Goal: Task Accomplishment & Management: Manage account settings

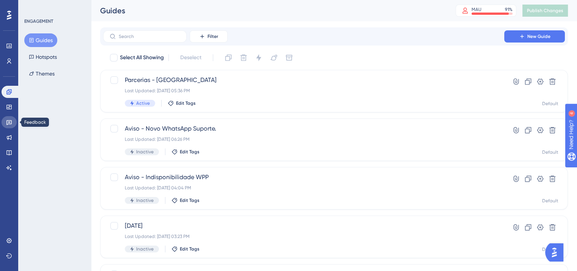
click at [9, 122] on icon at bounding box center [8, 122] width 5 height 5
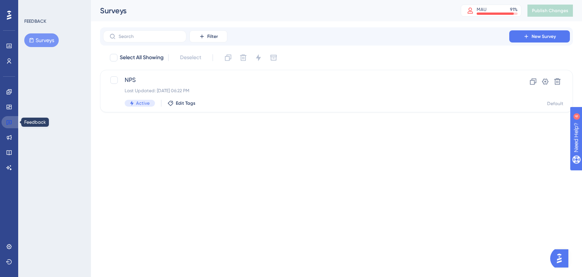
click at [9, 122] on icon at bounding box center [8, 122] width 5 height 5
click at [220, 85] on div "NPS Last Updated: 14 de ago. de 2025 06:22 PM Active Edit Tags" at bounding box center [306, 90] width 363 height 31
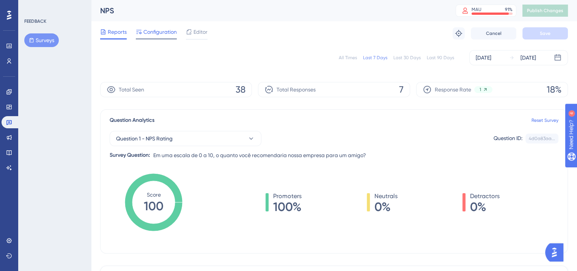
click at [150, 31] on span "Configuration" at bounding box center [159, 31] width 33 height 9
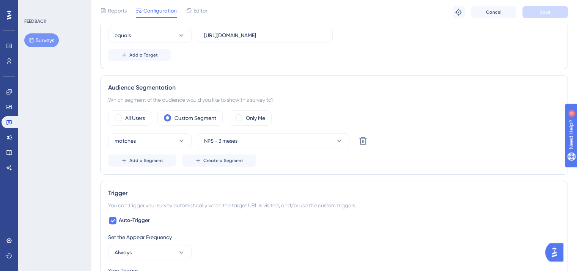
scroll to position [185, 0]
click at [181, 141] on icon at bounding box center [181, 140] width 8 height 8
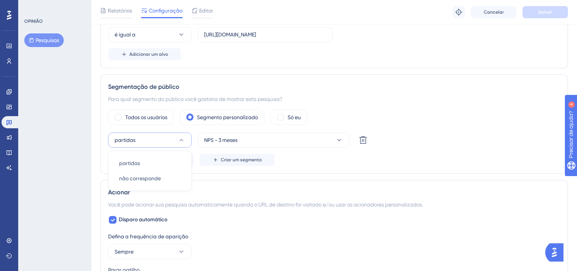
click at [425, 146] on div "partidas partidas partidas não corresponde não corresponde NPS - 3 meses Excluir" at bounding box center [334, 139] width 452 height 15
click at [425, 146] on div "partidas NPS - 3 meses Excluir" at bounding box center [334, 139] width 452 height 15
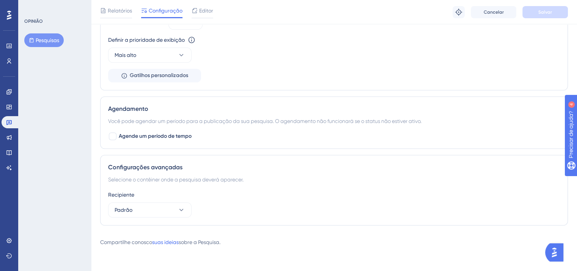
scroll to position [571, 0]
click at [12, 57] on link at bounding box center [9, 61] width 15 height 12
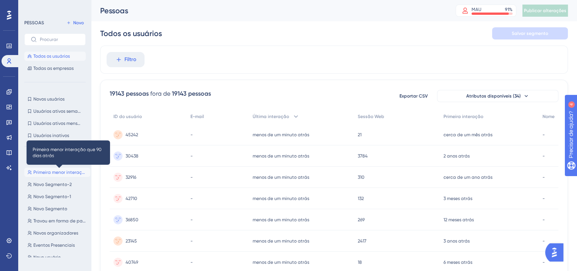
click at [50, 171] on font "Primeira menor interação que 90 dias atrás" at bounding box center [79, 171] width 93 height 5
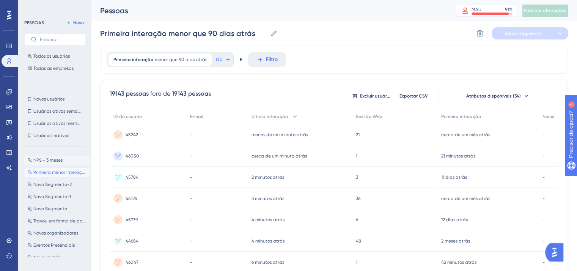
click at [62, 161] on font "NPS - 3 meses" at bounding box center [47, 159] width 29 height 5
type input "NPS - 3 meses"
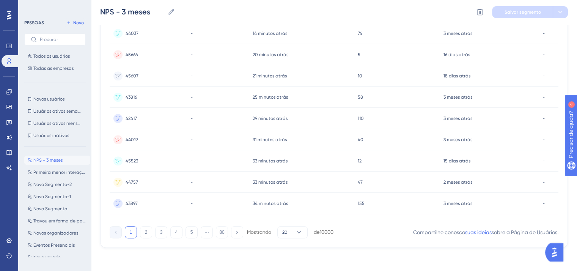
scroll to position [338, 0]
click at [146, 230] on font "2" at bounding box center [146, 231] width 3 height 5
click at [223, 231] on font "80" at bounding box center [221, 231] width 5 height 5
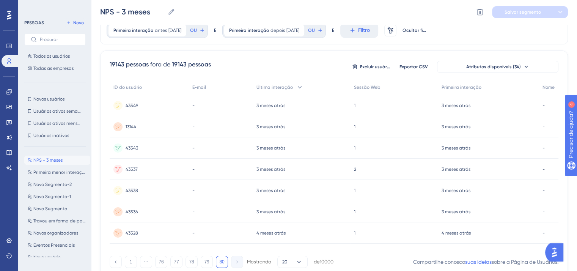
scroll to position [32, 0]
click at [208, 264] on font "79" at bounding box center [206, 261] width 5 height 5
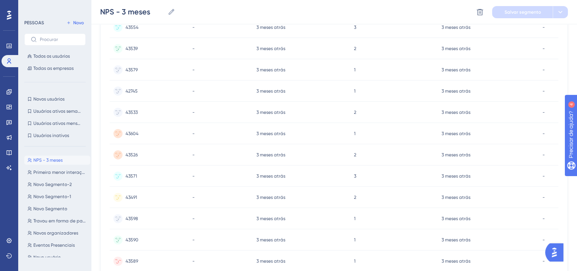
scroll to position [338, 0]
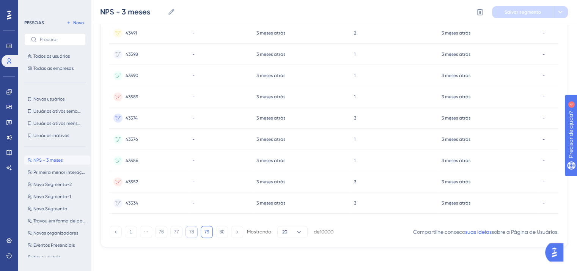
click at [190, 235] on button "78" at bounding box center [191, 232] width 12 height 12
click at [180, 233] on button "77" at bounding box center [176, 232] width 12 height 12
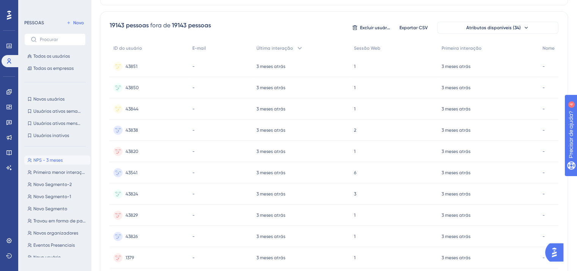
scroll to position [0, 0]
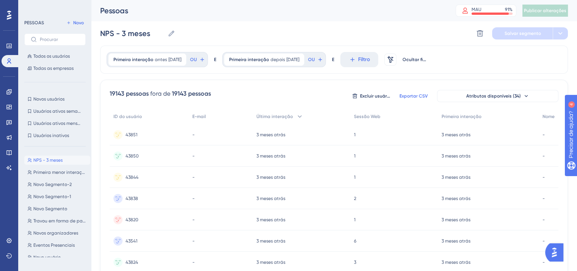
click at [421, 94] on font "Exportar CSV" at bounding box center [413, 95] width 28 height 5
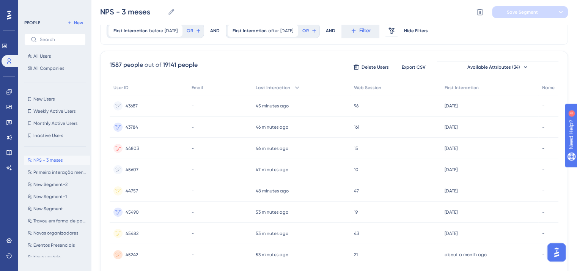
scroll to position [338, 6]
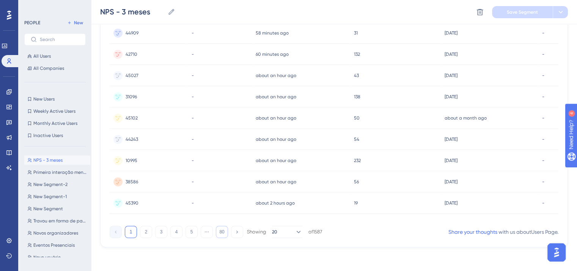
click at [220, 232] on button "80" at bounding box center [222, 232] width 12 height 12
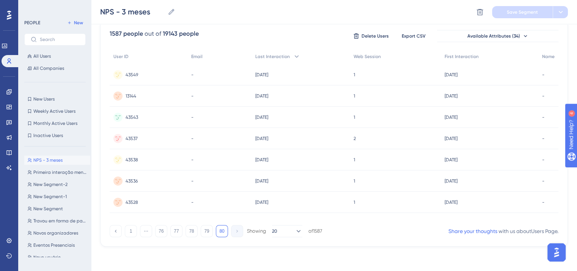
scroll to position [62, 6]
click at [156, 234] on button "76" at bounding box center [161, 232] width 12 height 12
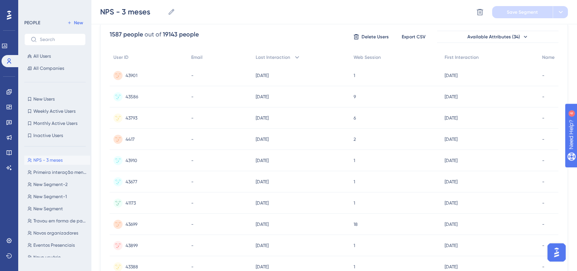
scroll to position [338, 6]
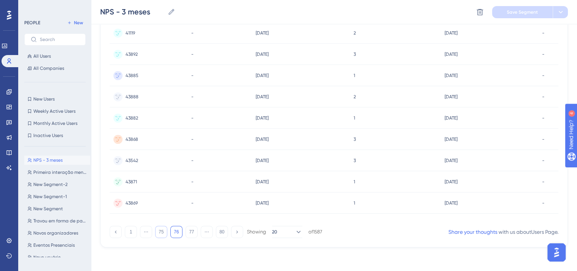
click at [155, 232] on button "75" at bounding box center [161, 232] width 12 height 12
click at [155, 232] on button "74" at bounding box center [161, 232] width 12 height 12
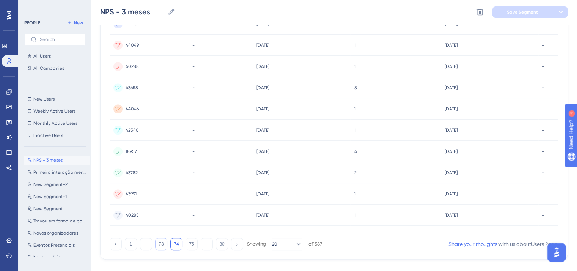
scroll to position [325, 6]
click at [155, 248] on button "73" at bounding box center [161, 245] width 12 height 12
click at [155, 245] on button "72" at bounding box center [161, 245] width 12 height 12
click at [155, 245] on button "71" at bounding box center [161, 245] width 12 height 12
click at [155, 245] on button "70" at bounding box center [161, 245] width 12 height 12
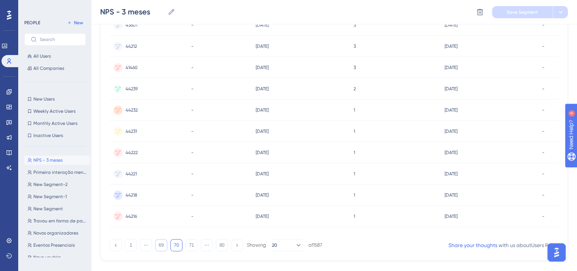
click at [155, 245] on button "69" at bounding box center [161, 245] width 12 height 12
click at [155, 245] on button "68" at bounding box center [161, 245] width 12 height 12
click at [155, 245] on button "67" at bounding box center [161, 245] width 12 height 12
click at [155, 245] on button "66" at bounding box center [161, 245] width 12 height 12
click at [155, 245] on button "65" at bounding box center [161, 245] width 12 height 12
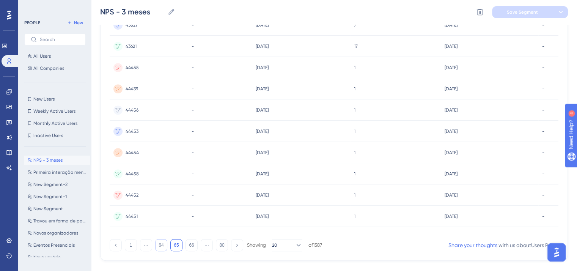
click at [155, 245] on button "64" at bounding box center [161, 245] width 12 height 12
click at [155, 245] on button "63" at bounding box center [161, 245] width 12 height 12
click at [155, 245] on button "62" at bounding box center [161, 245] width 12 height 12
click at [155, 245] on button "61" at bounding box center [161, 245] width 12 height 12
click at [155, 245] on button "60" at bounding box center [161, 245] width 12 height 12
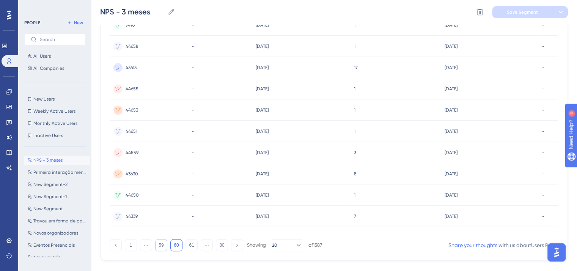
click at [155, 245] on button "59" at bounding box center [161, 245] width 12 height 12
click at [155, 245] on button "58" at bounding box center [161, 245] width 12 height 12
click at [155, 245] on button "57" at bounding box center [161, 245] width 12 height 12
click at [155, 245] on button "56" at bounding box center [161, 245] width 12 height 12
click at [155, 245] on button "55" at bounding box center [161, 245] width 12 height 12
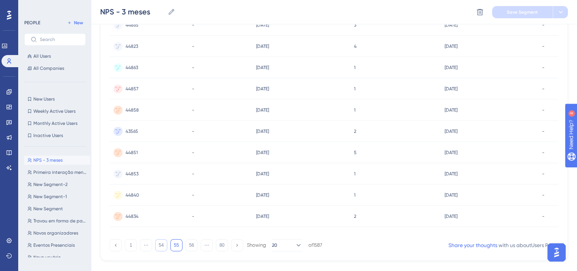
click at [155, 245] on button "54" at bounding box center [161, 245] width 12 height 12
click at [155, 245] on button "53" at bounding box center [161, 245] width 12 height 12
click at [155, 245] on button "52" at bounding box center [161, 245] width 12 height 12
click at [155, 245] on button "51" at bounding box center [161, 245] width 12 height 12
click at [155, 245] on button "50" at bounding box center [161, 245] width 12 height 12
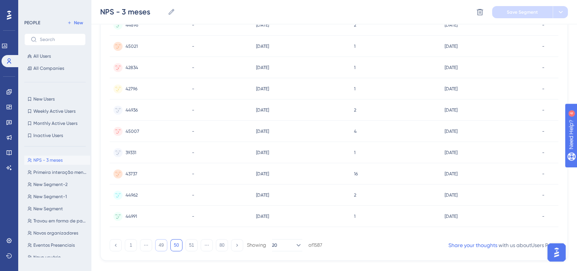
click at [155, 245] on button "49" at bounding box center [161, 245] width 12 height 12
click at [155, 245] on button "48" at bounding box center [161, 245] width 12 height 12
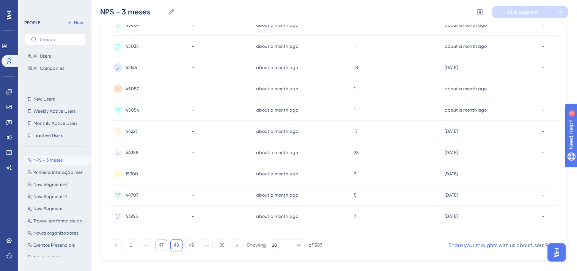
click at [155, 246] on button "47" at bounding box center [161, 245] width 12 height 12
click at [159, 247] on button "46" at bounding box center [161, 245] width 12 height 12
click at [159, 247] on button "45" at bounding box center [161, 245] width 12 height 12
click at [159, 247] on button "44" at bounding box center [161, 245] width 12 height 12
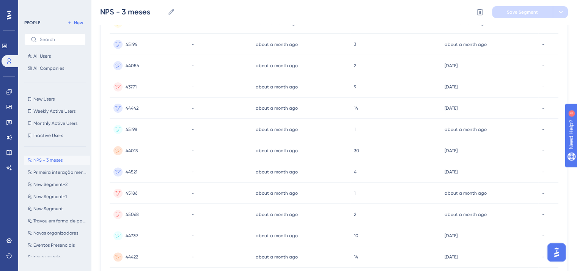
scroll to position [338, 6]
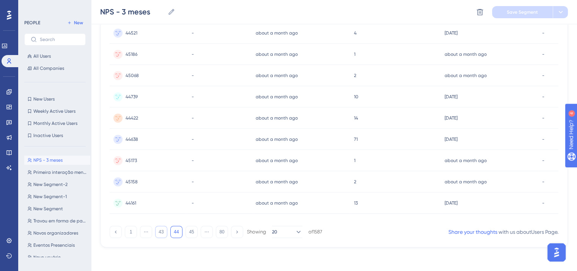
click at [155, 229] on button "43" at bounding box center [161, 232] width 12 height 12
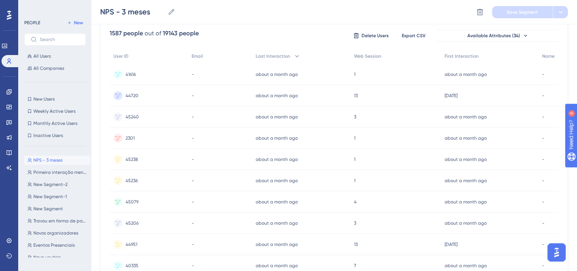
scroll to position [0, 6]
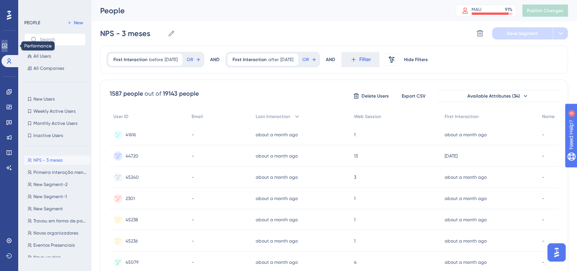
click at [8, 49] on icon at bounding box center [5, 46] width 6 height 6
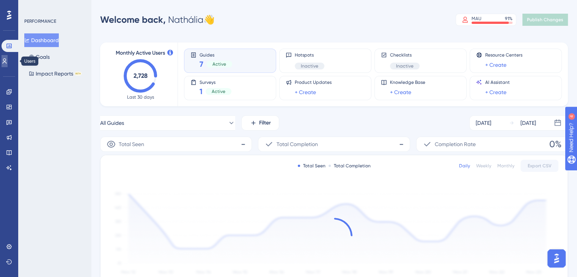
click at [8, 60] on icon at bounding box center [5, 61] width 6 height 6
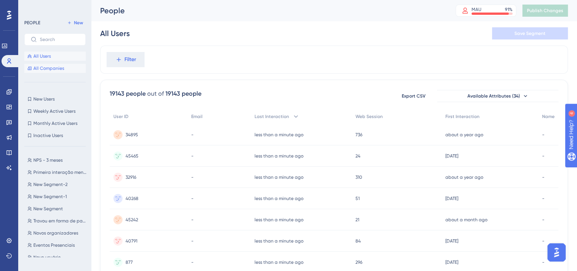
click at [44, 67] on span "All Companies" at bounding box center [48, 68] width 31 height 6
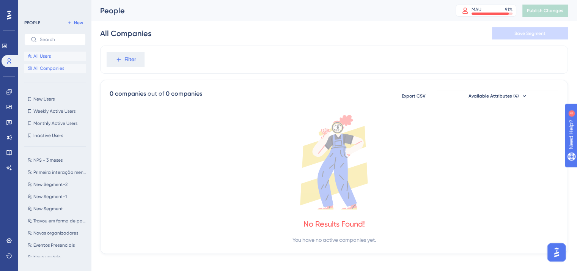
click at [44, 52] on button "All Users" at bounding box center [54, 56] width 61 height 9
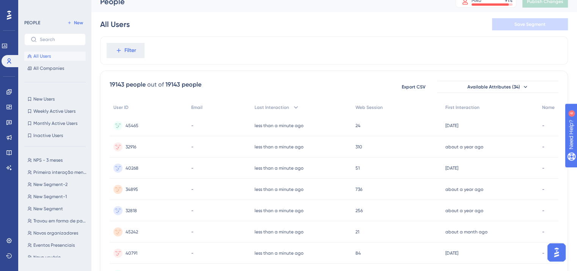
scroll to position [9, 0]
click at [8, 90] on icon at bounding box center [9, 92] width 6 height 6
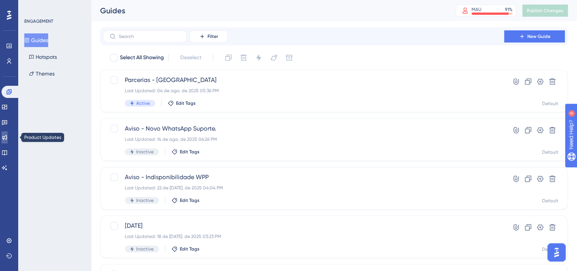
click at [8, 134] on icon at bounding box center [5, 137] width 6 height 6
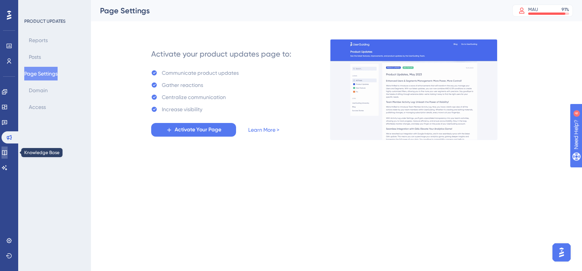
click at [8, 150] on icon at bounding box center [5, 152] width 6 height 6
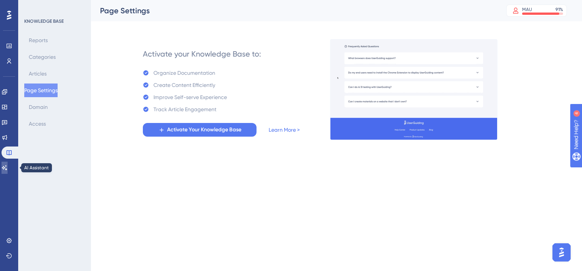
click at [7, 166] on icon at bounding box center [4, 167] width 5 height 5
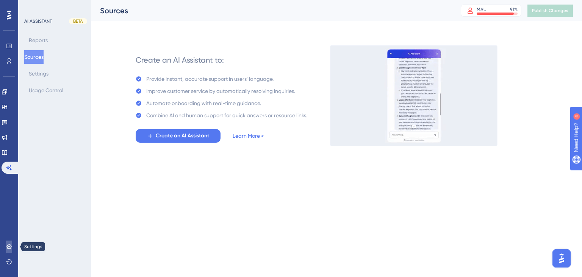
click at [9, 246] on icon at bounding box center [8, 246] width 5 height 5
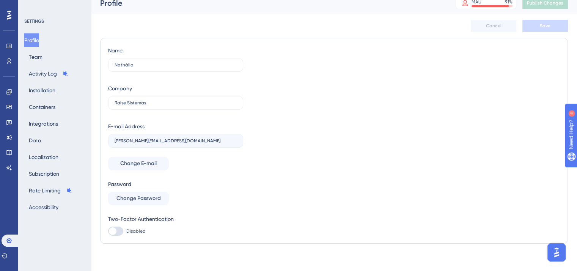
scroll to position [10, 0]
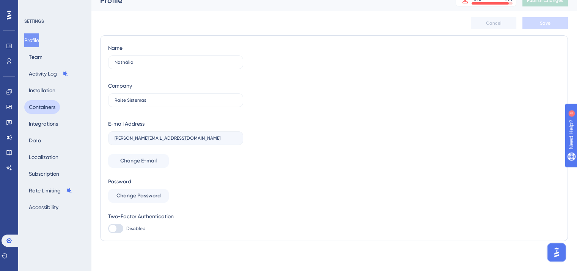
click at [49, 110] on button "Containers" at bounding box center [42, 107] width 36 height 14
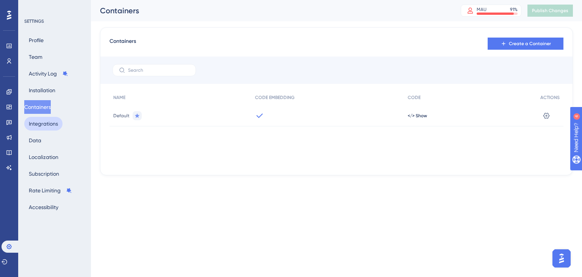
click at [48, 124] on button "Integrations" at bounding box center [43, 124] width 38 height 14
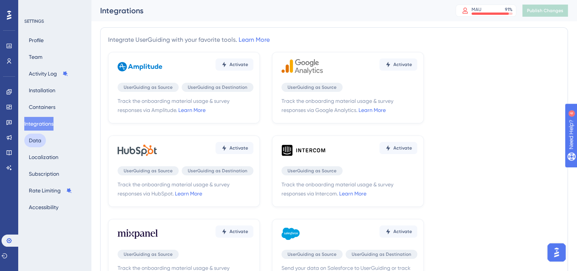
click at [39, 139] on button "Data" at bounding box center [35, 140] width 22 height 14
